Goal: Check status: Check status

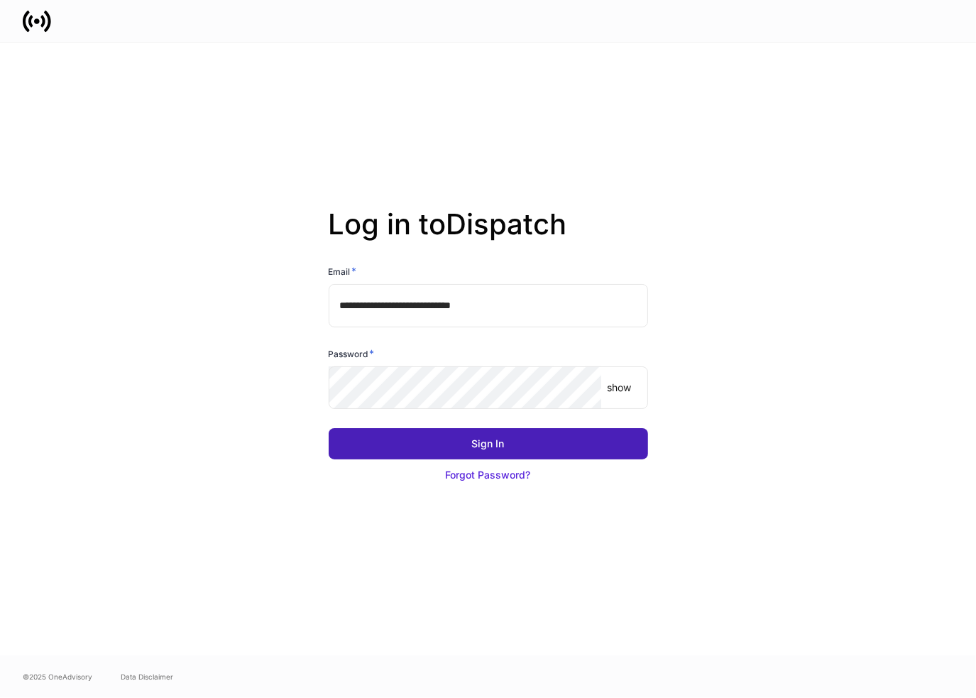
click at [562, 436] on button "Sign In" at bounding box center [488, 443] width 319 height 31
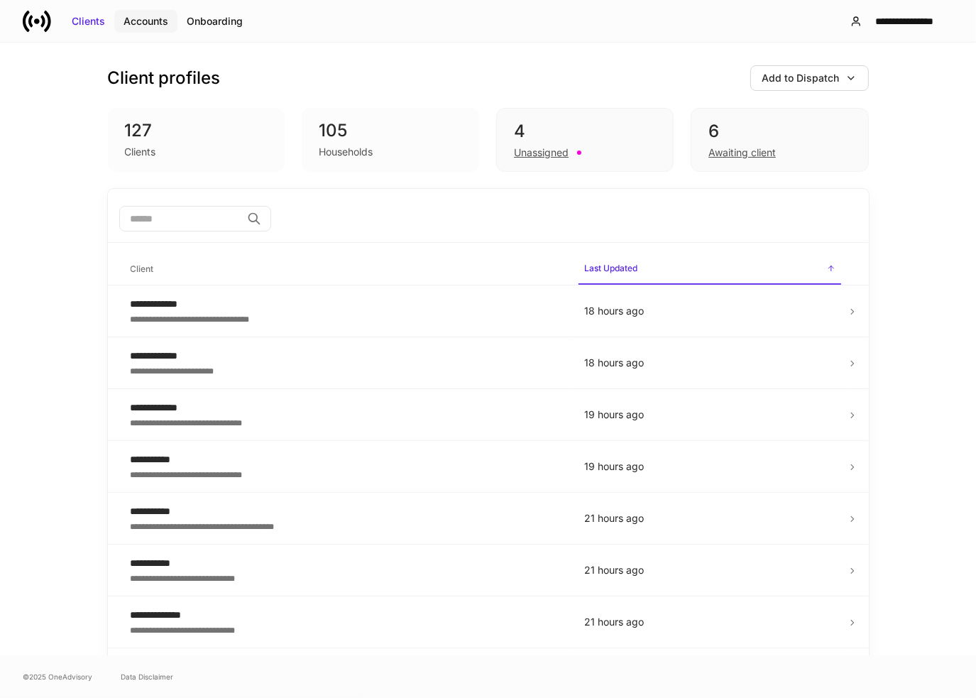
click at [140, 21] on div "Accounts" at bounding box center [145, 21] width 45 height 14
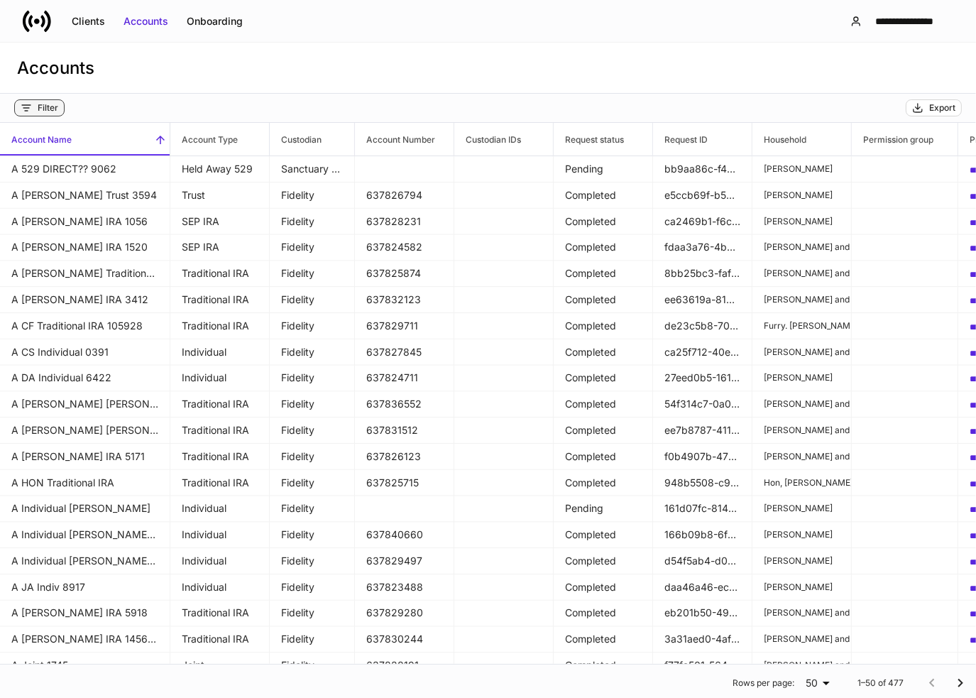
click at [44, 106] on div "Filter" at bounding box center [48, 107] width 21 height 11
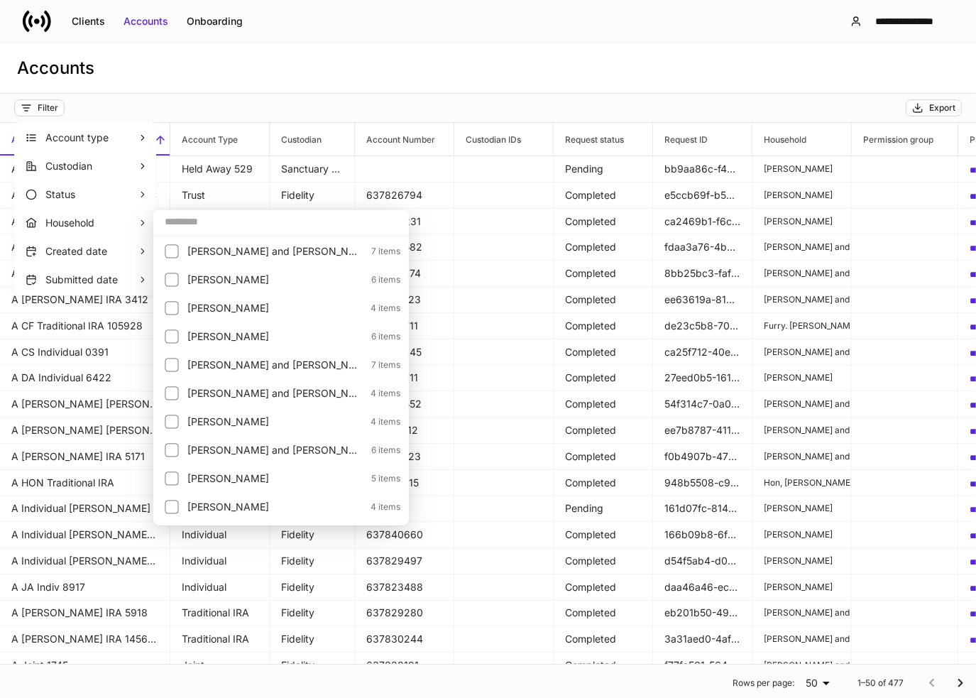
click at [199, 232] on input "text" at bounding box center [280, 222] width 255 height 26
click at [203, 226] on input "text" at bounding box center [280, 222] width 255 height 26
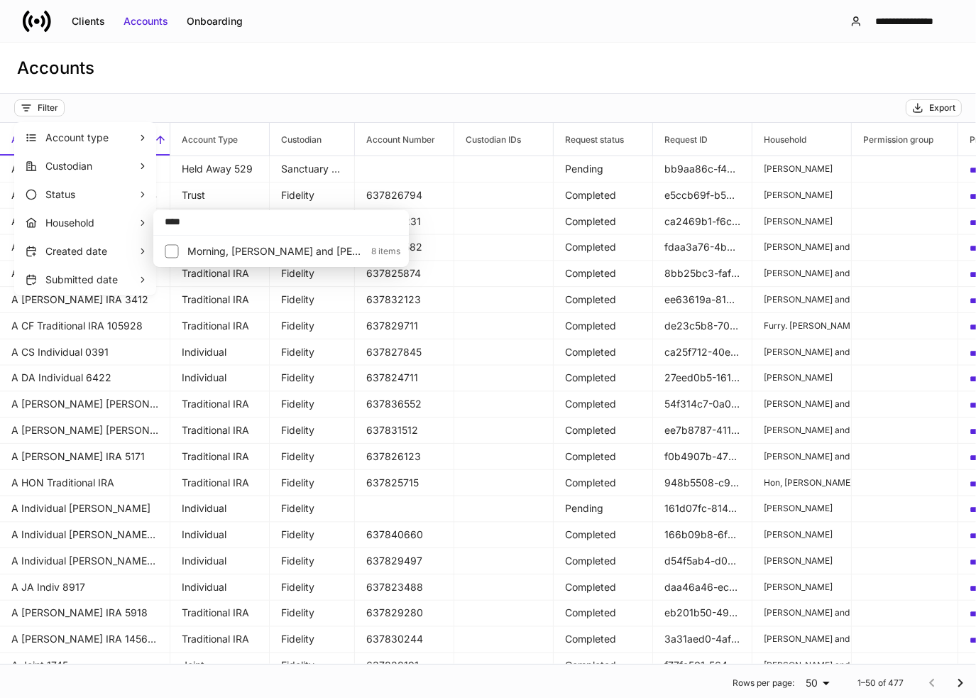
type input "****"
click at [206, 249] on p "Morning, [PERSON_NAME] and [PERSON_NAME]" at bounding box center [274, 251] width 175 height 14
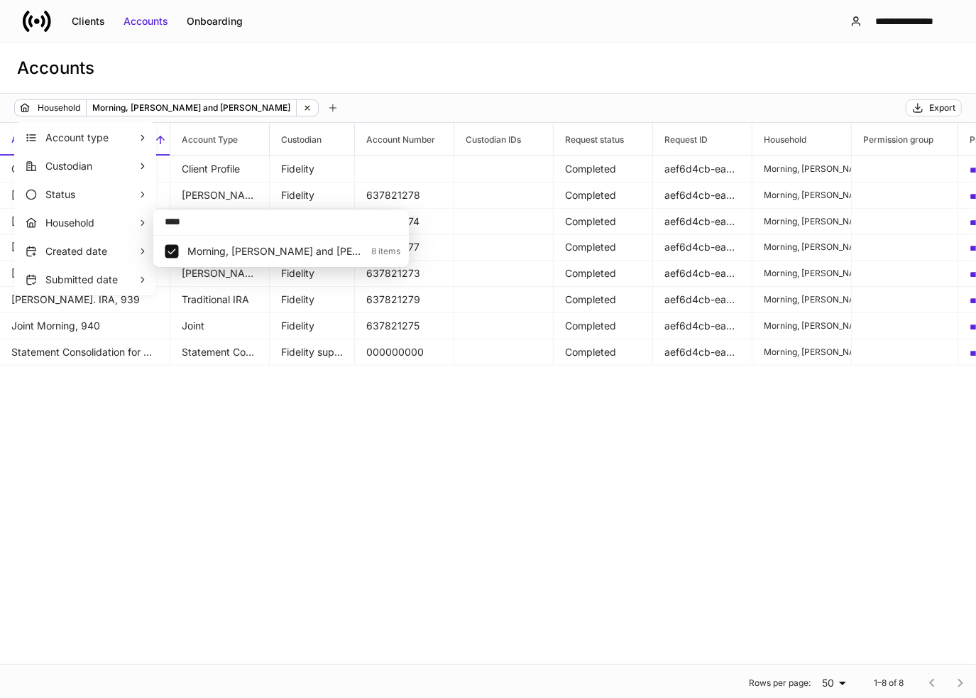
click at [471, 67] on div at bounding box center [488, 349] width 976 height 698
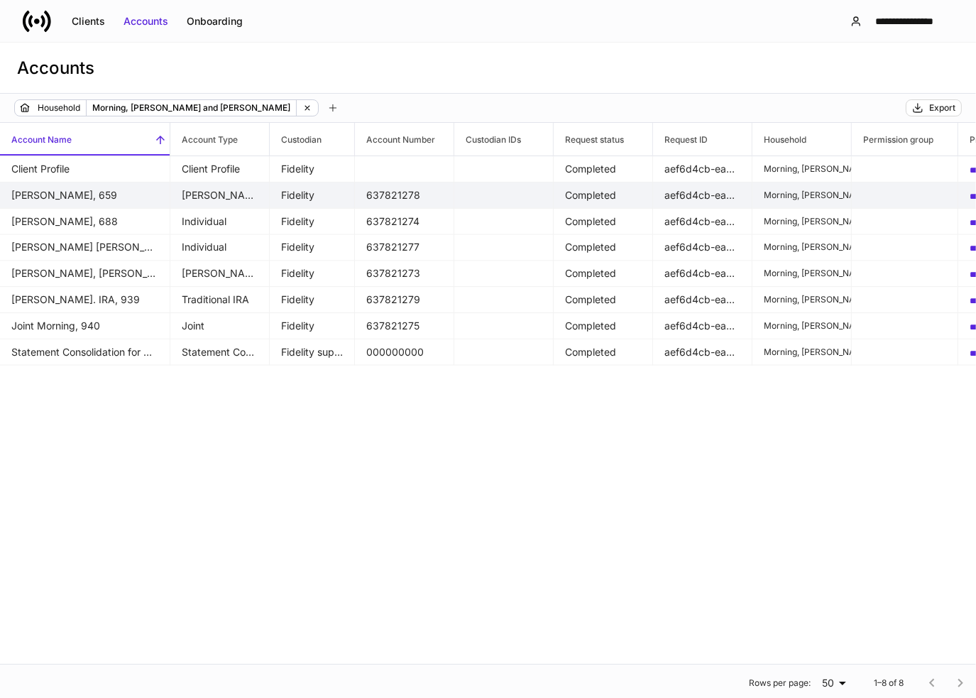
click at [230, 195] on td "[PERSON_NAME]" at bounding box center [219, 195] width 99 height 26
